Goal: Find specific page/section: Find specific page/section

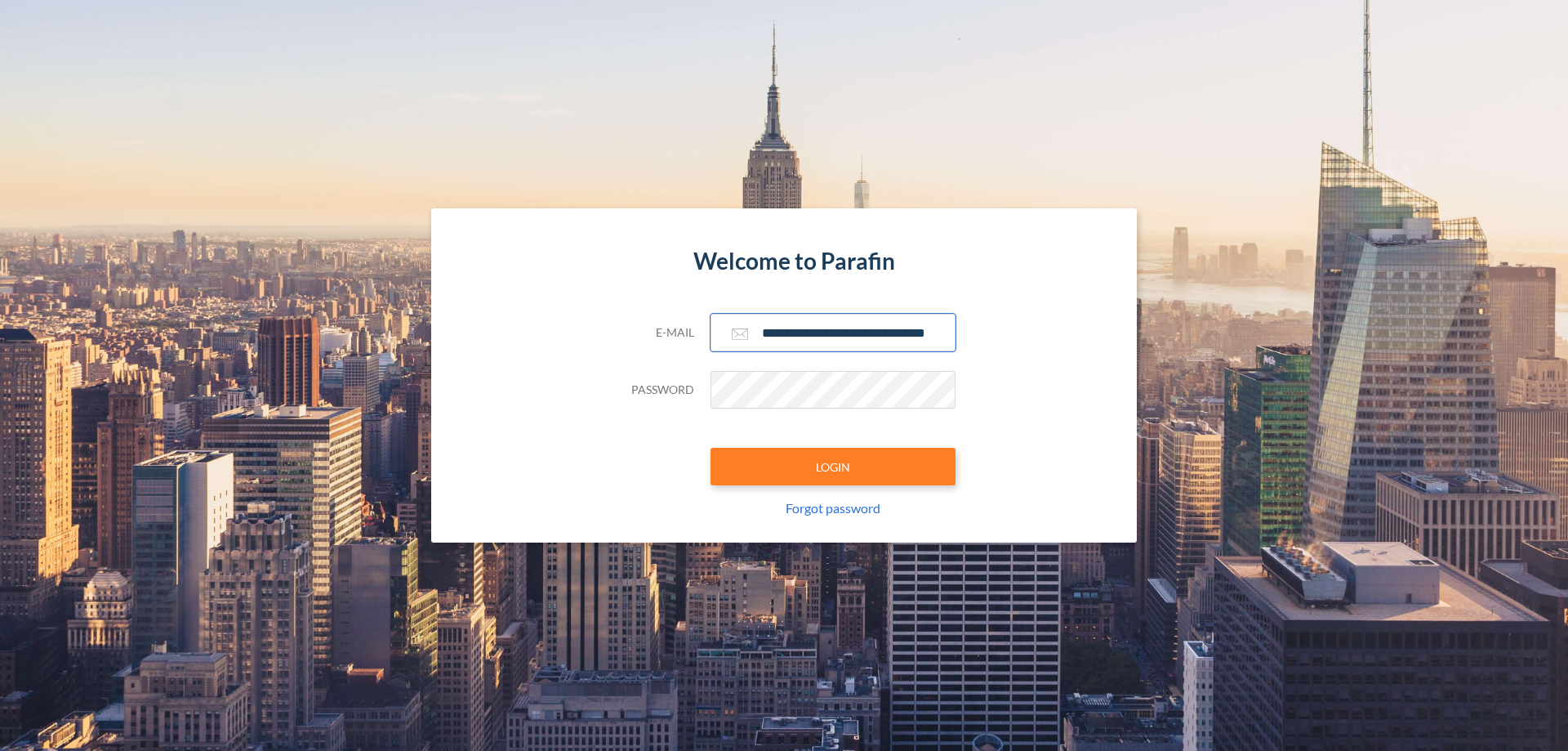
type input "**********"
click at [833, 467] on button "LOGIN" at bounding box center [833, 466] width 245 height 37
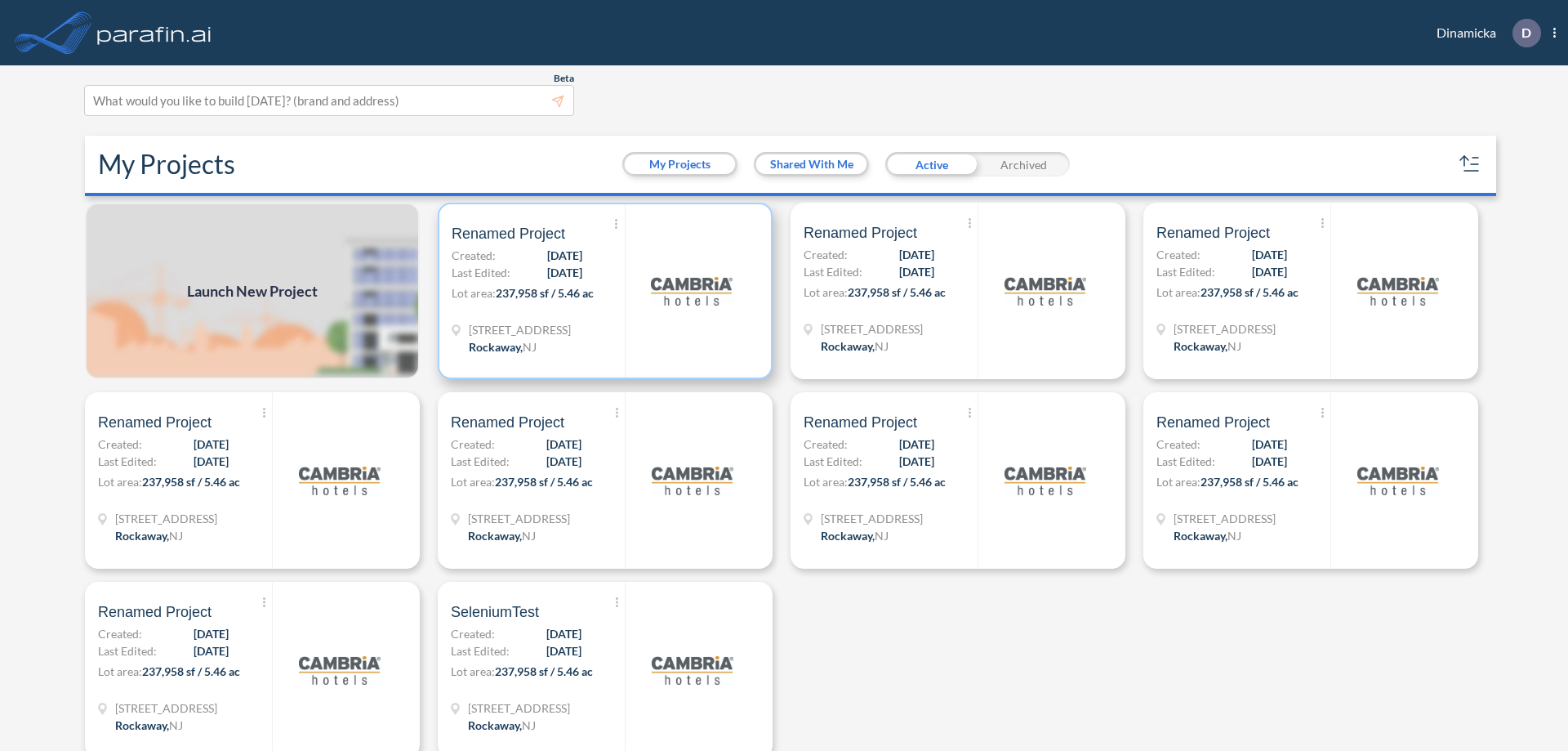
scroll to position [4, 0]
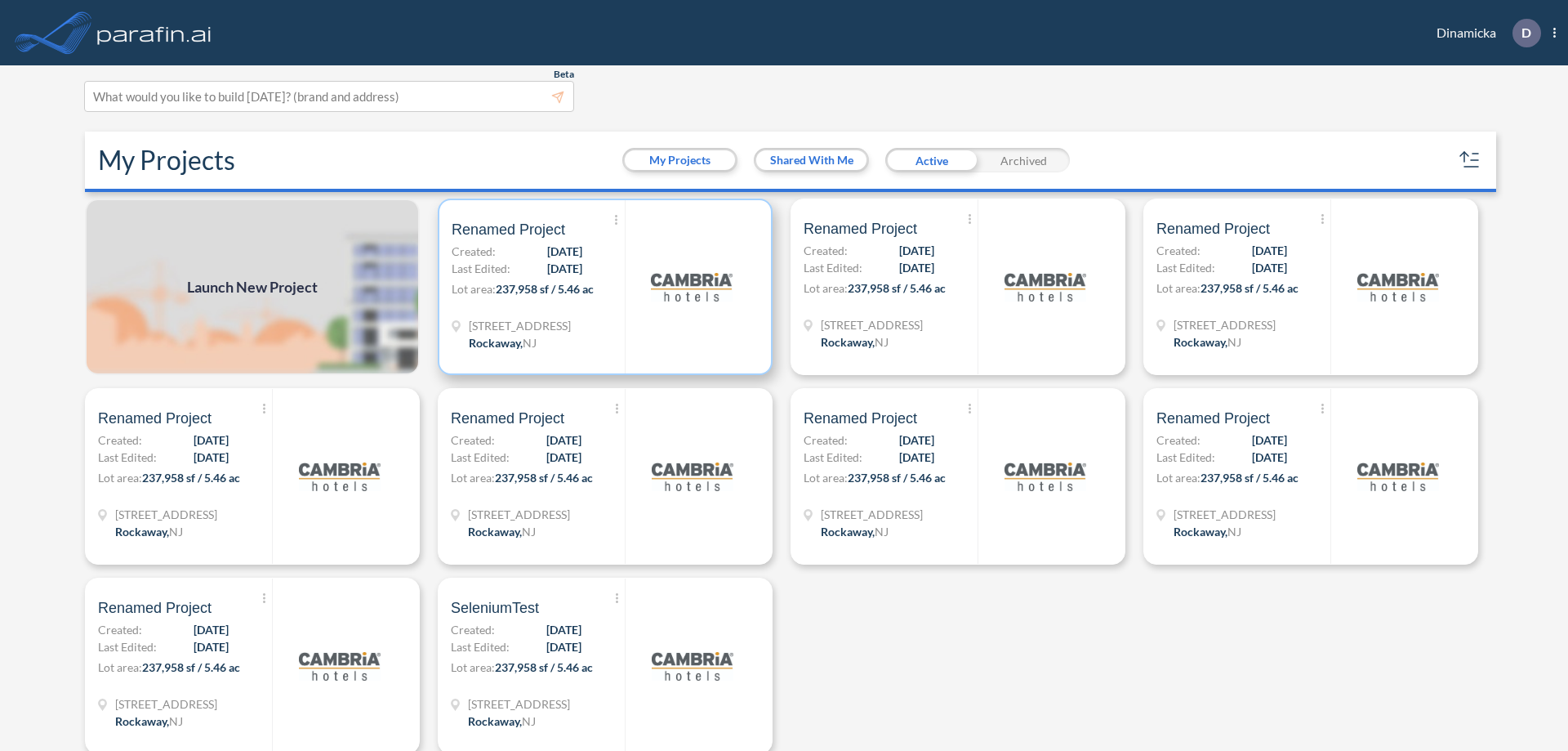
click at [602, 287] on p "Lot area: 237,958 sf / 5.46 ac" at bounding box center [538, 292] width 173 height 24
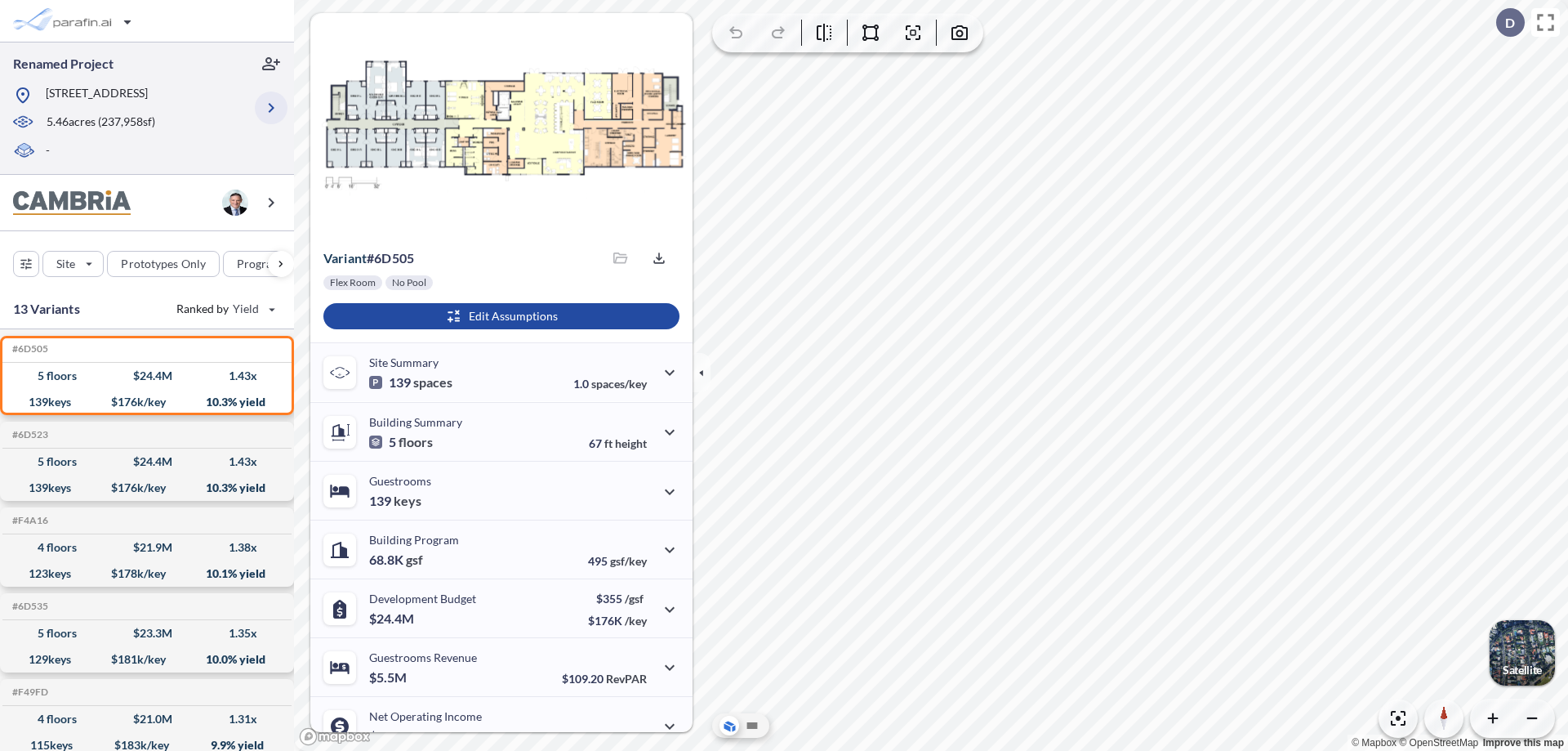
click at [271, 108] on icon "button" at bounding box center [270, 107] width 19 height 19
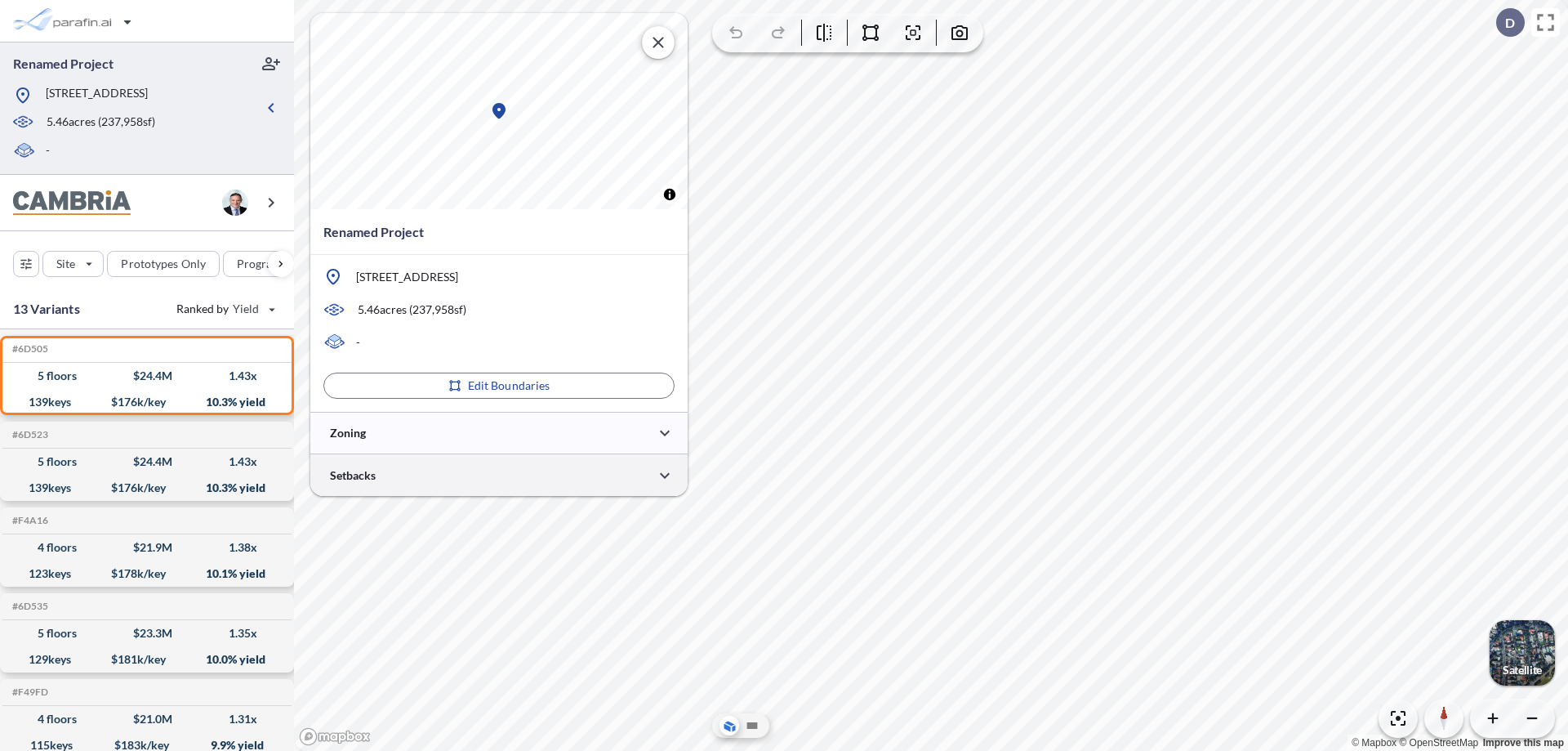
click at [499, 474] on div at bounding box center [499, 474] width 377 height 41
